Goal: Navigation & Orientation: Find specific page/section

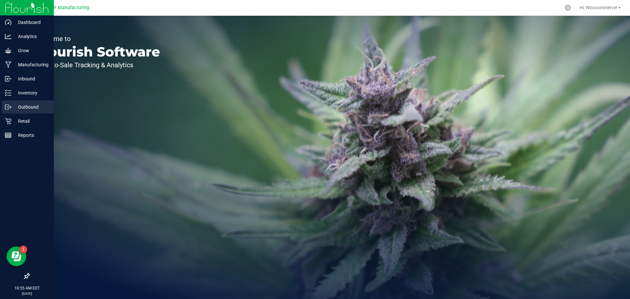
click at [13, 104] on p "Outbound" at bounding box center [30, 107] width 39 height 8
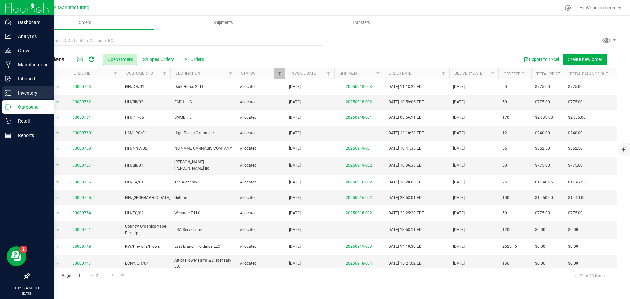
click at [14, 95] on p "Inventory" at bounding box center [30, 93] width 39 height 8
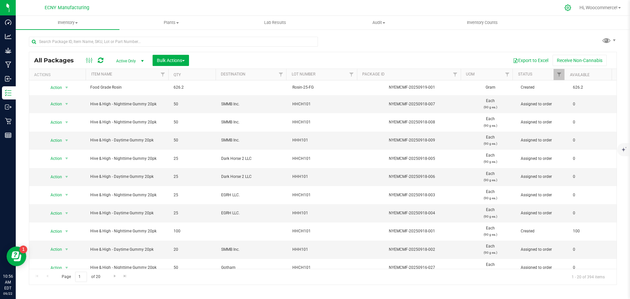
click at [564, 9] on icon at bounding box center [567, 7] width 7 height 7
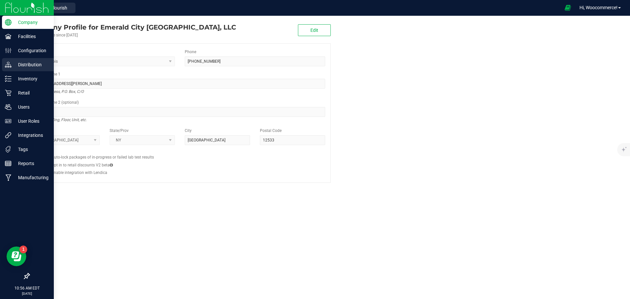
click at [22, 63] on p "Distribution" at bounding box center [30, 65] width 39 height 8
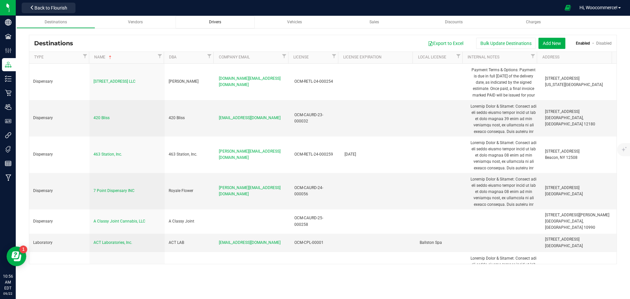
click at [221, 22] on span "Drivers" at bounding box center [215, 22] width 12 height 5
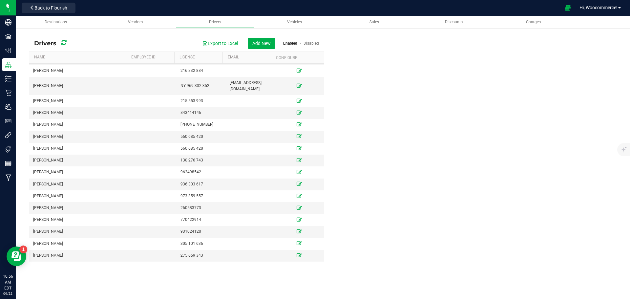
scroll to position [470, 0]
click at [89, 287] on div "Rovshan Ismayilzada" at bounding box center [78, 290] width 90 height 6
